Goal: Task Accomplishment & Management: Use online tool/utility

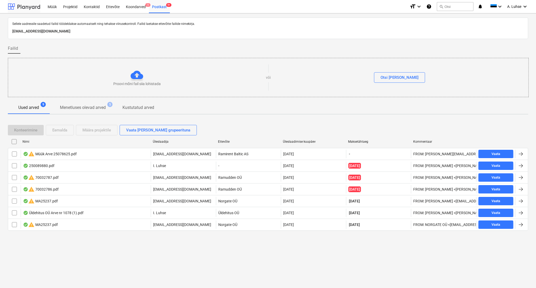
click at [25, 5] on div at bounding box center [24, 6] width 32 height 13
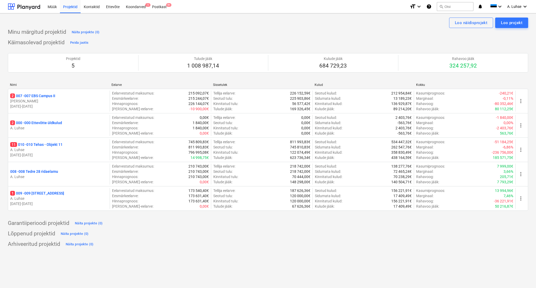
click at [108, 252] on div "Loo näidisprojekt Loo projekt Minu märgitud projektid Näita projekte (0) Käimas…" at bounding box center [268, 150] width 536 height 274
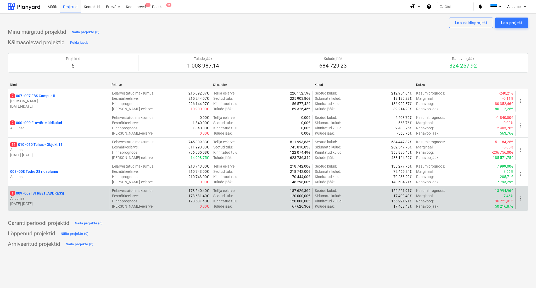
click at [45, 195] on p "1 009 - 009 [GEOGRAPHIC_DATA] mnt 15" at bounding box center [37, 192] width 54 height 5
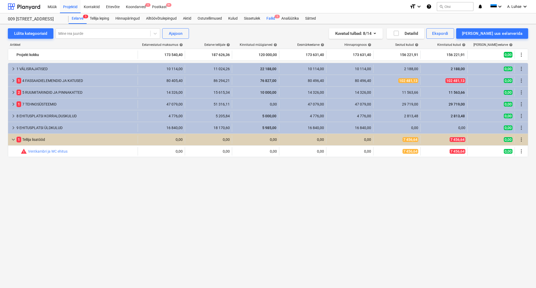
click at [275, 18] on div "Failid 1" at bounding box center [270, 18] width 15 height 10
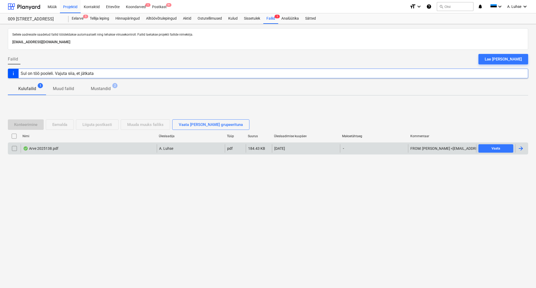
click at [48, 151] on div "Arve 2025138.pdf" at bounding box center [89, 148] width 136 height 8
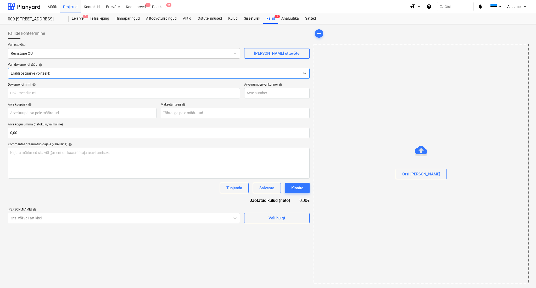
type input "2025138"
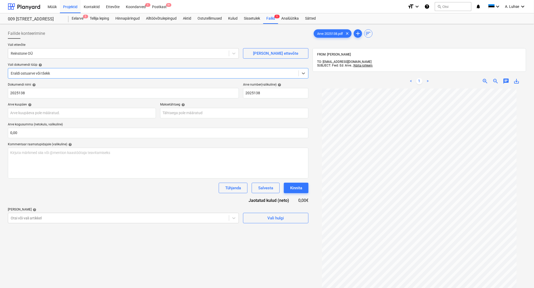
click at [169, 72] on div at bounding box center [153, 73] width 285 height 5
click at [168, 66] on div "Vali dokumendi tüüp help" at bounding box center [158, 65] width 301 height 4
drag, startPoint x: 296, startPoint y: 190, endPoint x: 223, endPoint y: 220, distance: 78.4
click at [239, 218] on div "Dokumendi nimi help 2025138 Arve number (valikuline) help 2025138 Arve kuupäev …" at bounding box center [158, 153] width 301 height 140
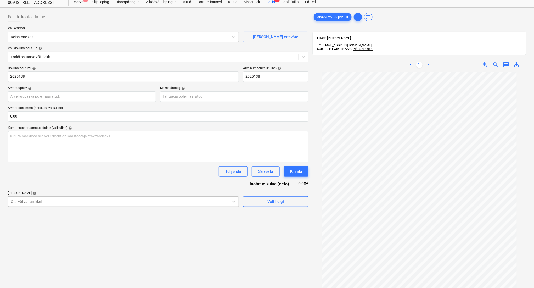
click at [217, 221] on body "Müük Projektid Kontaktid Ettevõte Koondarved 1 Postkast 9+ format_size keyboard…" at bounding box center [267, 128] width 534 height 288
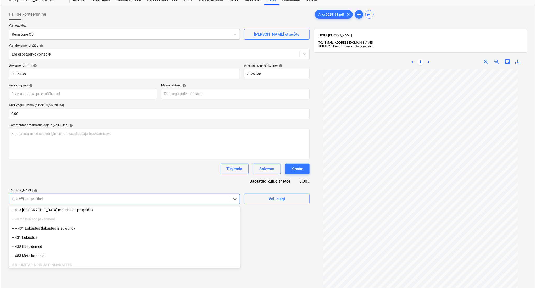
scroll to position [174, 0]
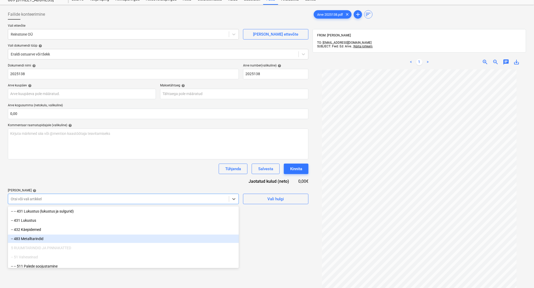
click at [174, 238] on div "-- 483 Metalltarindid" at bounding box center [123, 238] width 231 height 8
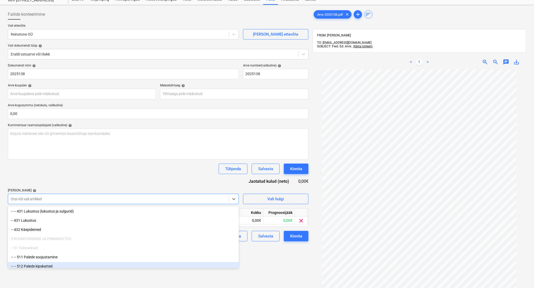
click at [302, 277] on div "Failide konteerimine Vali ettevõte Reinstone OÜ [PERSON_NAME] uus ettevõte Vali…" at bounding box center [158, 175] width 305 height 337
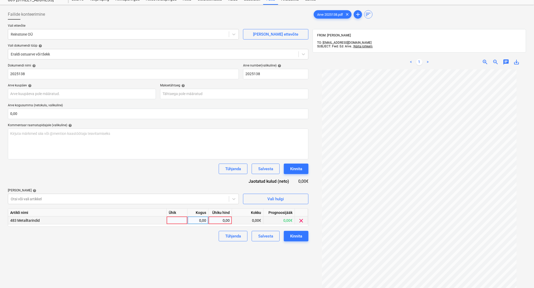
click at [184, 221] on div at bounding box center [177, 220] width 21 height 8
type input "kompl"
type input "440"
click at [298, 232] on button "Kinnita" at bounding box center [296, 236] width 25 height 10
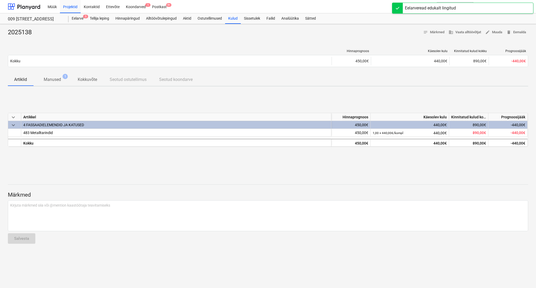
click at [381, 182] on div "Märkmed Kirjuta märkmed siia või @mention kaastöötaja teavitamiseks ﻿ Salvesta" at bounding box center [268, 212] width 520 height 70
click at [23, 3] on div at bounding box center [24, 6] width 32 height 13
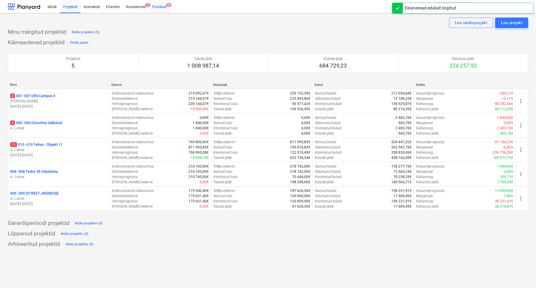
click at [161, 5] on div "Postkast 9+" at bounding box center [159, 6] width 21 height 13
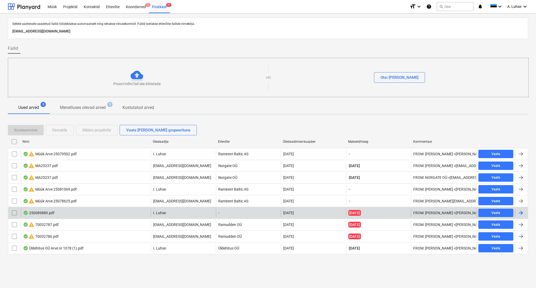
click at [111, 214] on div "250089880.pdf" at bounding box center [86, 212] width 130 height 8
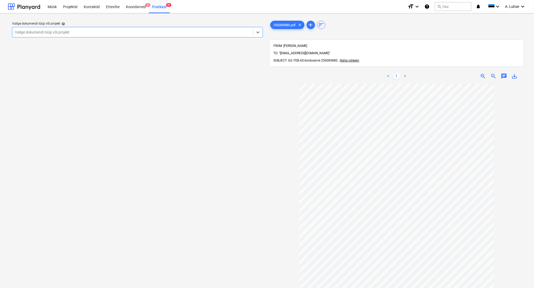
click at [169, 166] on div "Valige dokumendi tüüp või projekt help Select is focused ,type to refine list, …" at bounding box center [137, 188] width 259 height 341
click at [65, 9] on div "Projektid" at bounding box center [70, 6] width 21 height 13
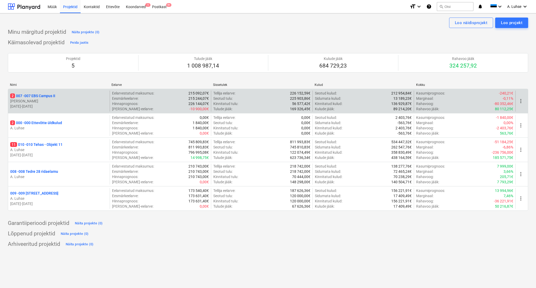
click at [55, 101] on p "[PERSON_NAME]" at bounding box center [58, 100] width 97 height 5
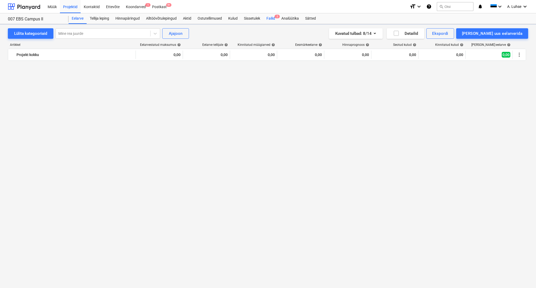
click at [269, 22] on div "Failid 2" at bounding box center [270, 18] width 15 height 10
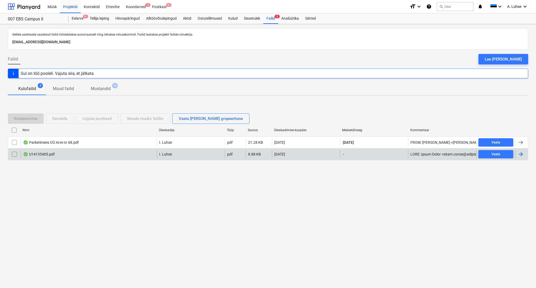
click at [49, 156] on div "U14135405.pdf" at bounding box center [89, 154] width 136 height 8
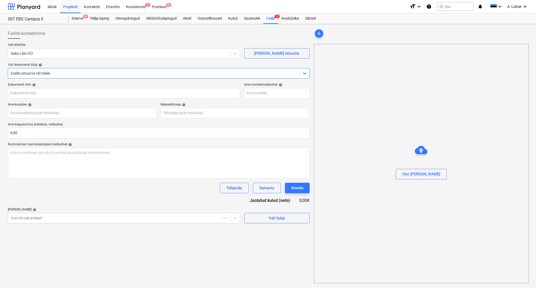
type input "U14135405"
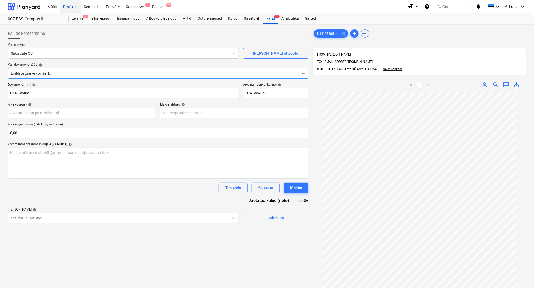
click at [69, 6] on div "Projektid" at bounding box center [70, 6] width 21 height 13
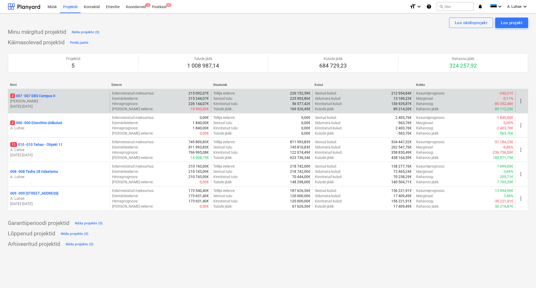
click at [41, 97] on p "2 007 - 007 EBS Campus II" at bounding box center [32, 95] width 45 height 5
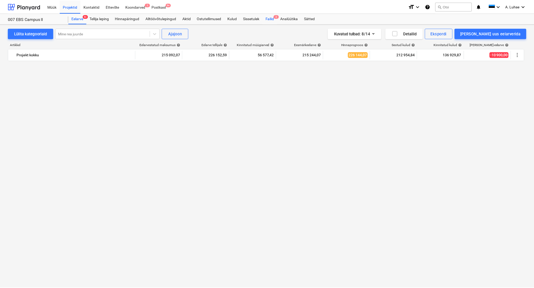
scroll to position [592, 0]
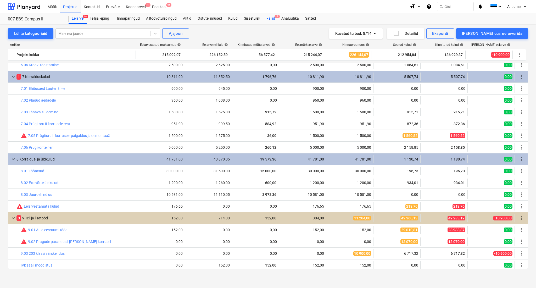
click at [268, 22] on div "Failid 2" at bounding box center [270, 18] width 15 height 10
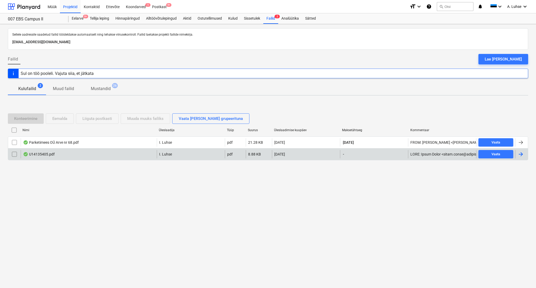
click at [46, 155] on div "U14135405.pdf" at bounding box center [39, 154] width 32 height 4
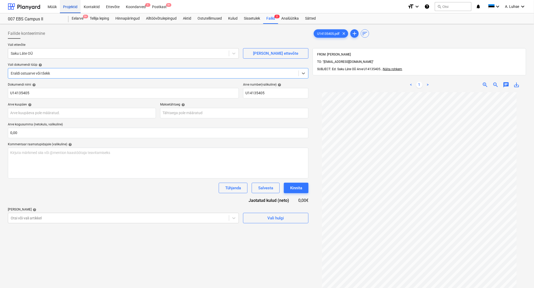
click at [67, 5] on div "Projektid" at bounding box center [70, 6] width 21 height 13
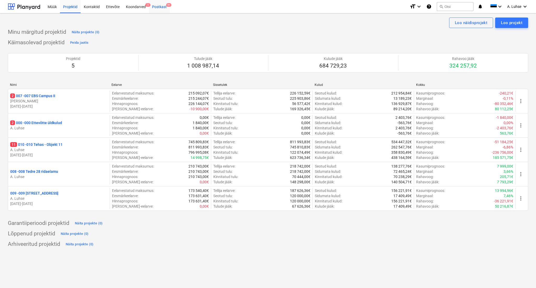
click at [162, 4] on div "Postkast 9+" at bounding box center [159, 6] width 21 height 13
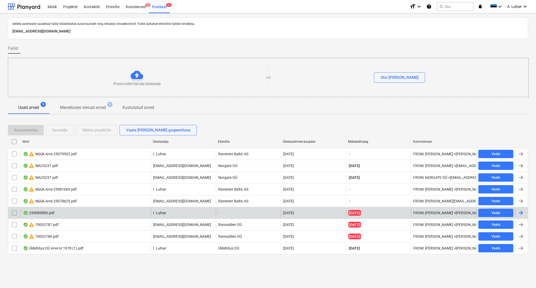
click at [141, 214] on div "250089880.pdf" at bounding box center [86, 212] width 130 height 8
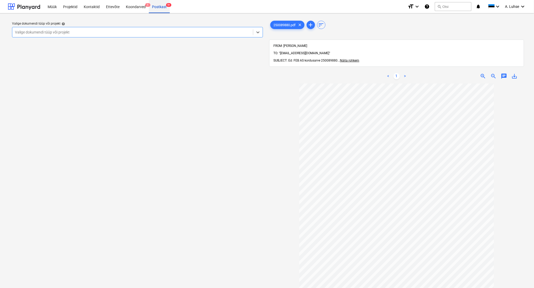
click at [152, 8] on div "Postkast 9+" at bounding box center [159, 6] width 21 height 13
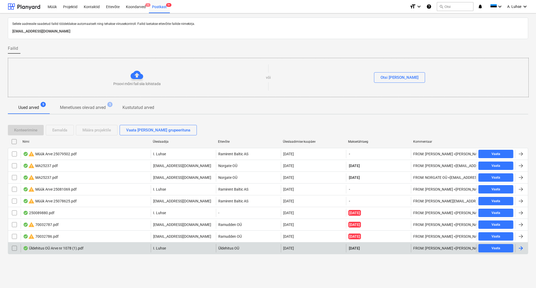
click at [59, 247] on div "Üldehitus OÜ Arve nr 1078 (1).pdf" at bounding box center [53, 248] width 60 height 4
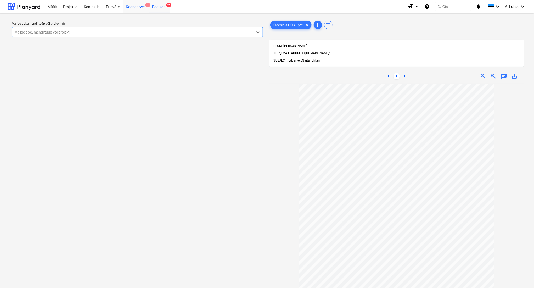
click at [135, 9] on div "Koondarved 1" at bounding box center [136, 6] width 26 height 13
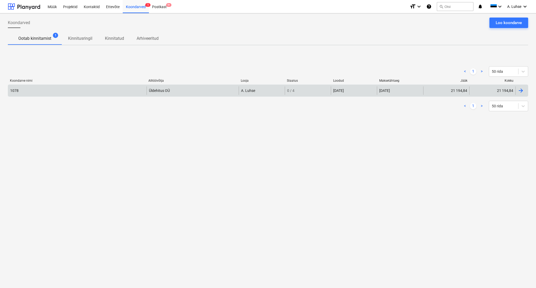
click at [144, 93] on div "1078" at bounding box center [77, 90] width 138 height 8
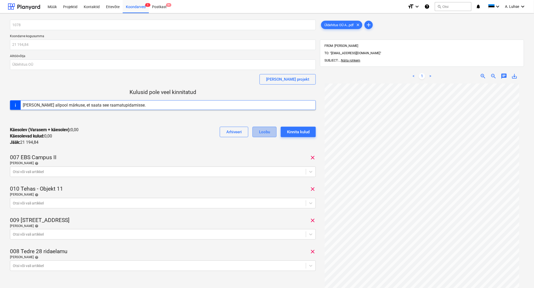
click at [259, 133] on div "Loobu" at bounding box center [264, 131] width 11 height 7
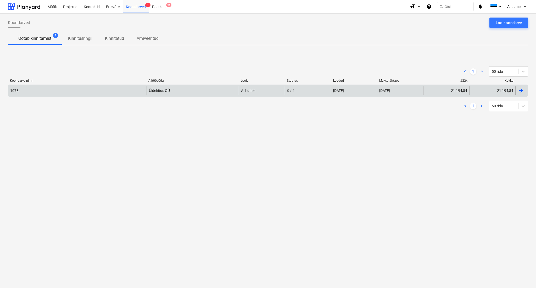
click at [198, 90] on div "Üldehitus OÜ" at bounding box center [192, 90] width 92 height 8
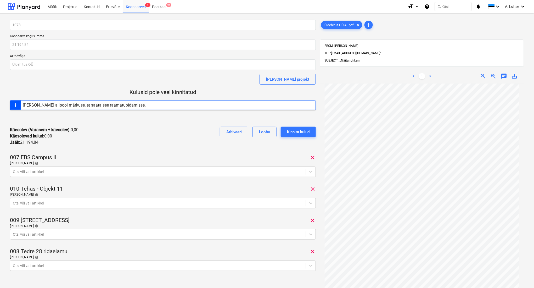
click at [312, 158] on span "clear" at bounding box center [312, 157] width 6 height 6
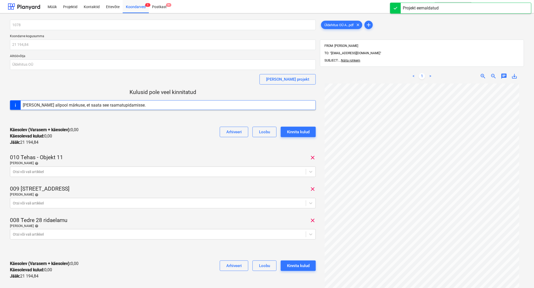
click at [312, 158] on span "clear" at bounding box center [312, 157] width 6 height 6
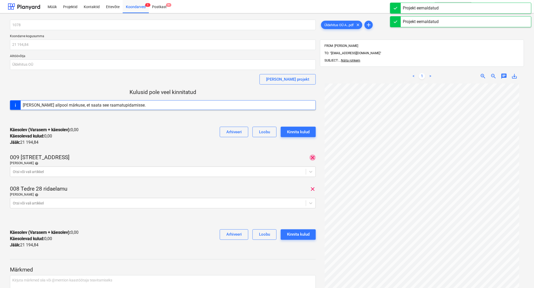
click at [312, 158] on span "clear" at bounding box center [312, 157] width 6 height 6
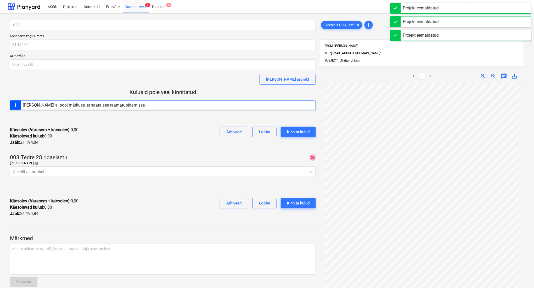
click at [312, 158] on span "clear" at bounding box center [312, 157] width 6 height 6
